Goal: Information Seeking & Learning: Learn about a topic

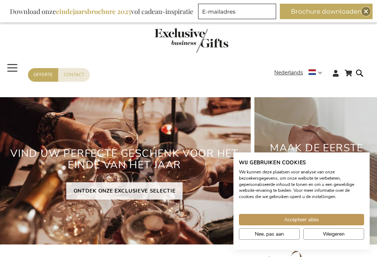
click at [167, 168] on h2 "VIND UW PERFECTE GESCHENK VOOR HET EINDE VAN HET JAAR" at bounding box center [124, 159] width 253 height 35
click at [313, 218] on span "Accepteer alles" at bounding box center [301, 220] width 35 height 8
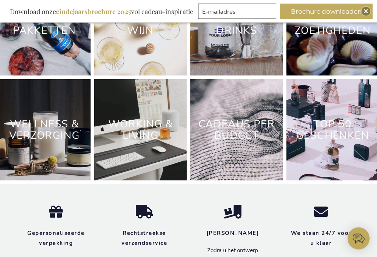
scroll to position [1925, 0]
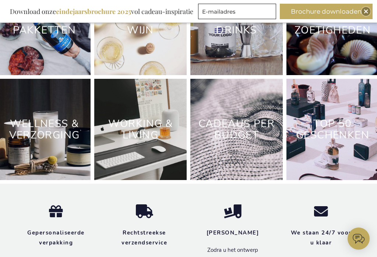
click at [256, 130] on link "Cadeaus Per Budget" at bounding box center [236, 129] width 76 height 25
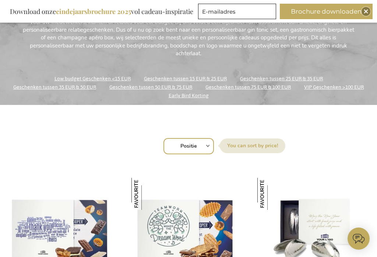
click at [124, 91] on link "Geschenken tussen 50 EUR & 75 EUR" at bounding box center [150, 87] width 83 height 10
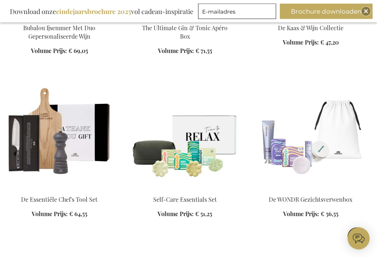
scroll to position [754, 0]
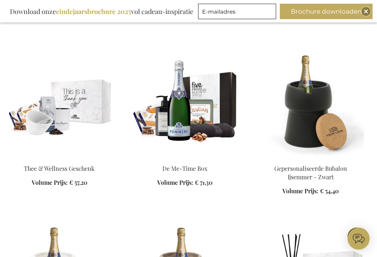
scroll to position [2555, 0]
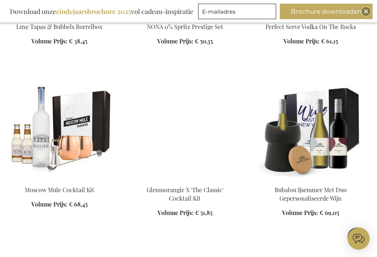
scroll to position [4837, 0]
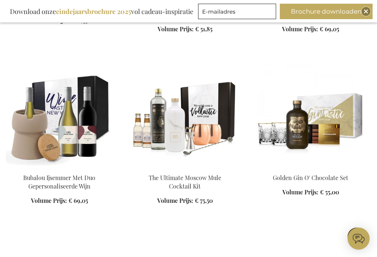
scroll to position [5000, 0]
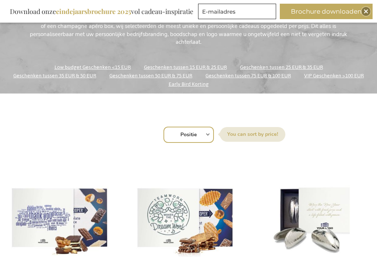
scroll to position [157, 0]
click at [256, 77] on link "Geschenken tussen 75 EUR & 100 EUR" at bounding box center [247, 76] width 85 height 10
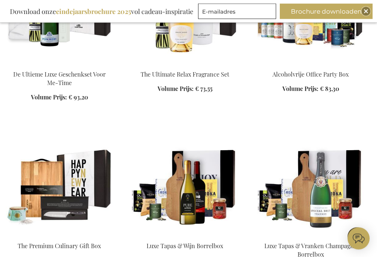
scroll to position [698, 0]
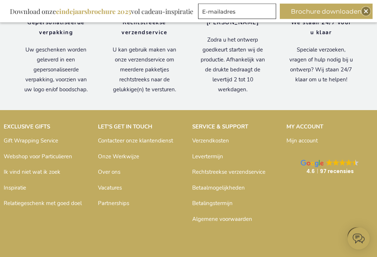
scroll to position [1659, 0]
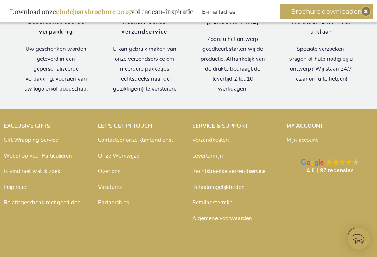
click at [45, 168] on link "Ik vind niet wat ik zoek" at bounding box center [32, 171] width 57 height 7
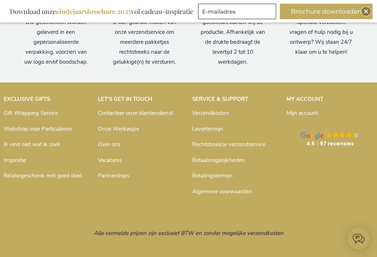
scroll to position [767, 0]
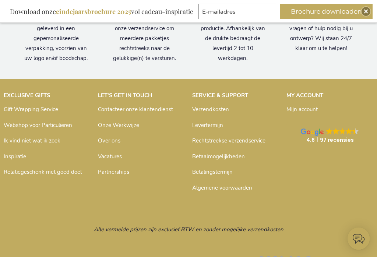
click at [316, 14] on button "Brochure downloaden" at bounding box center [326, 11] width 93 height 15
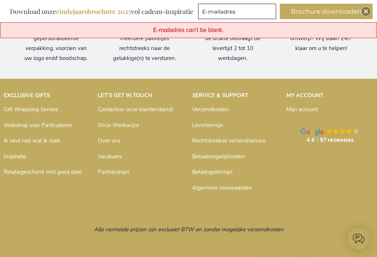
click at [214, 32] on span "E-mailadres can't be blank." at bounding box center [188, 30] width 71 height 6
click at [367, 11] on img "Close" at bounding box center [366, 11] width 4 height 4
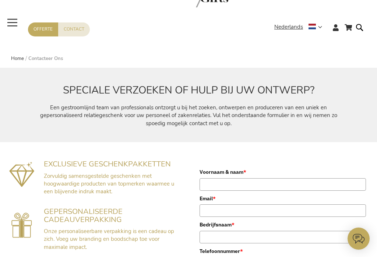
scroll to position [0, 0]
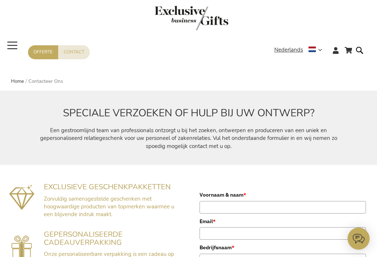
click at [16, 45] on span "Toggle Nav" at bounding box center [12, 45] width 13 height 17
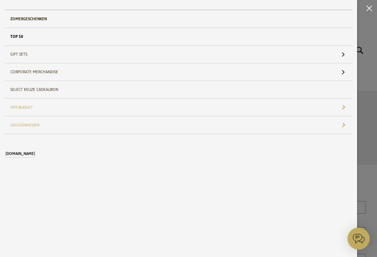
click at [17, 52] on link "Gift Sets" at bounding box center [179, 54] width 348 height 17
click at [15, 59] on link "Gift Sets" at bounding box center [179, 54] width 348 height 17
click at [155, 177] on div "New Arrivals TOP 50 GIFTS Zomergeschenken 50 beste relatiegeschenken Gift Sets …" at bounding box center [178, 90] width 357 height 181
click at [14, 37] on link "50 beste relatiegeschenken" at bounding box center [179, 36] width 348 height 17
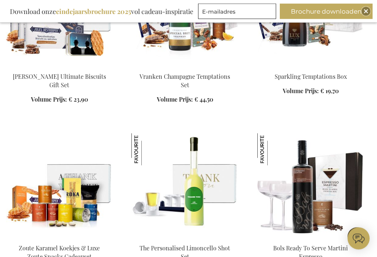
scroll to position [534, 0]
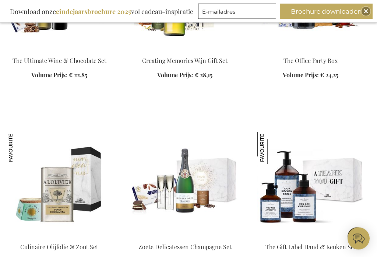
scroll to position [893, 0]
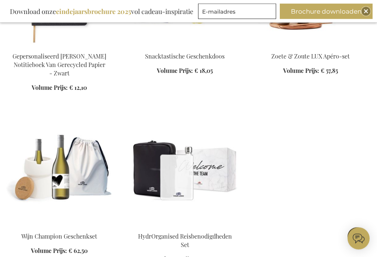
scroll to position [2119, 0]
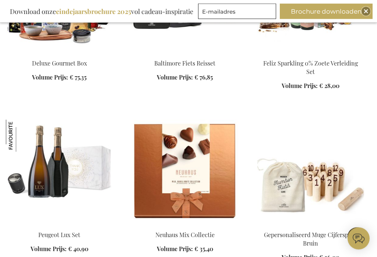
scroll to position [2830, 0]
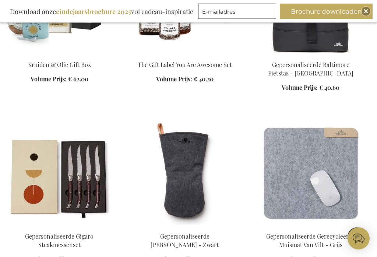
scroll to position [3538, 0]
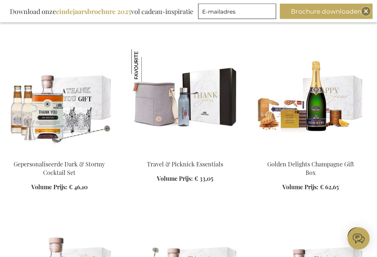
scroll to position [4513, 0]
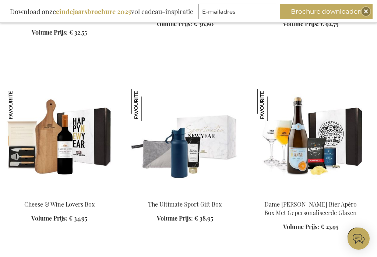
scroll to position [6588, 0]
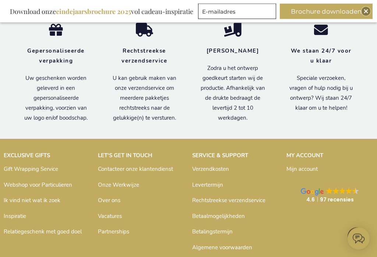
scroll to position [8414, 0]
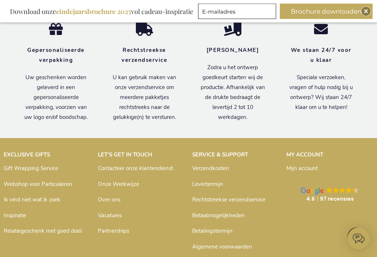
click at [89, 11] on b "eindejaarsbrochure 2025" at bounding box center [93, 11] width 75 height 9
click at [101, 15] on b "eindejaarsbrochure 2025" at bounding box center [93, 11] width 75 height 9
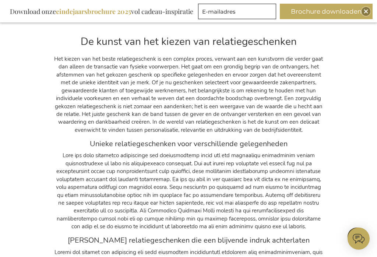
scroll to position [8051, 0]
